Goal: Task Accomplishment & Management: Complete application form

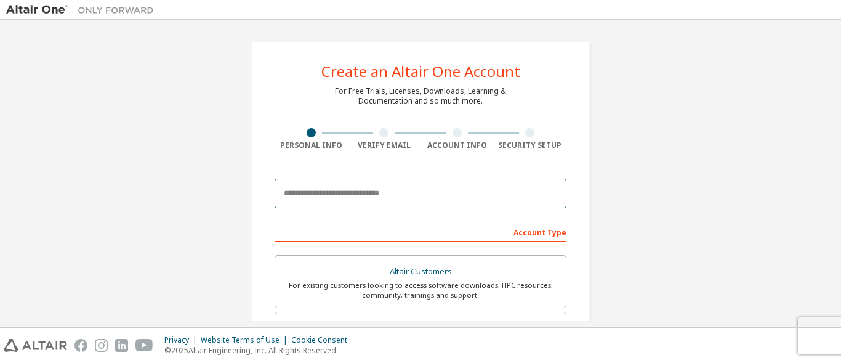
click at [353, 190] on input "email" at bounding box center [421, 194] width 292 height 30
type input "**********"
